Goal: Task Accomplishment & Management: Manage account settings

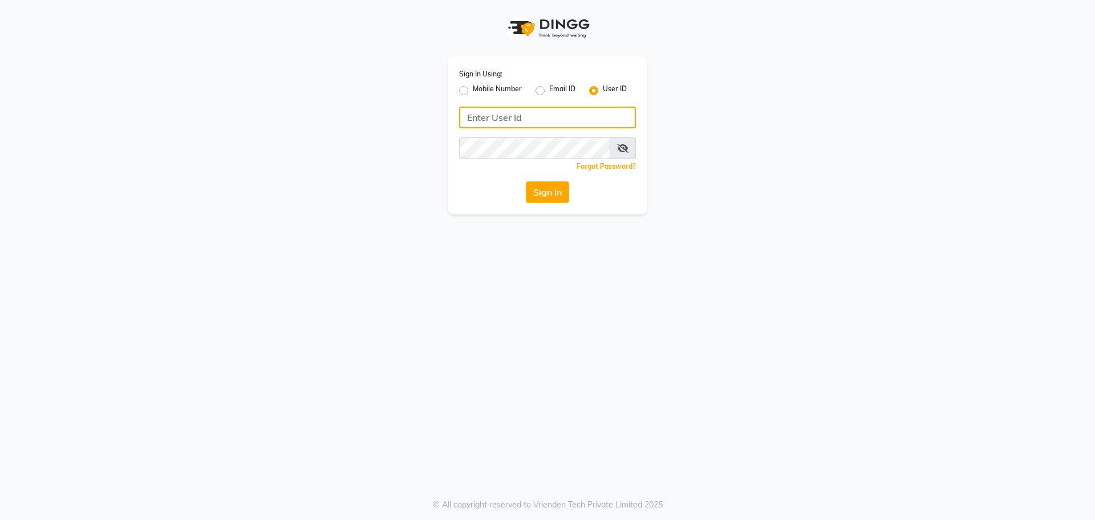
type input "8828752006"
click at [473, 86] on label "Mobile Number" at bounding box center [497, 91] width 49 height 14
click at [473, 86] on input "Mobile Number" at bounding box center [476, 87] width 7 height 7
radio input "true"
radio input "false"
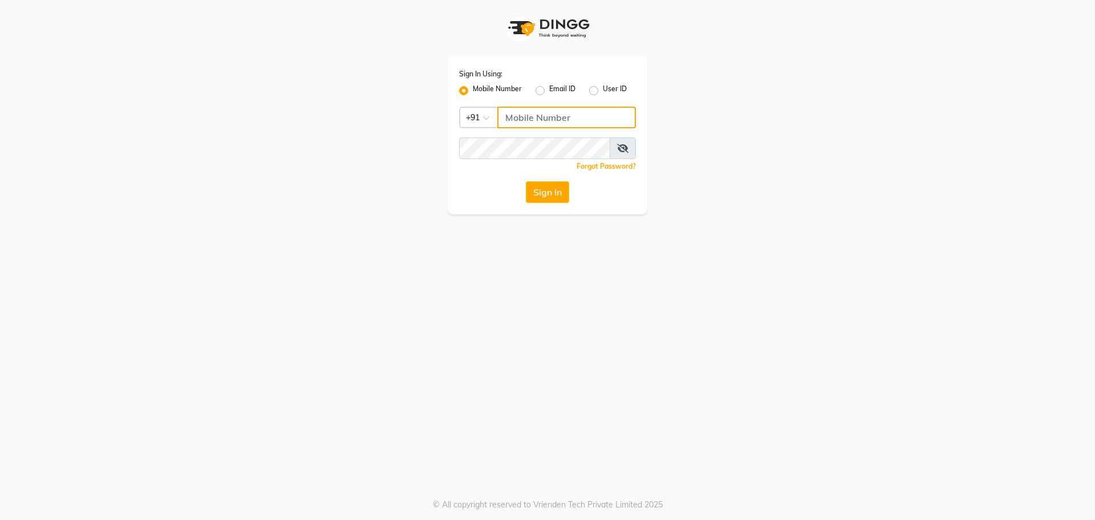
drag, startPoint x: 539, startPoint y: 119, endPoint x: 547, endPoint y: 129, distance: 13.0
click at [539, 119] on input "Username" at bounding box center [566, 118] width 139 height 22
type input "8828752006"
click at [552, 188] on button "Sign In" at bounding box center [547, 192] width 43 height 22
